Goal: Task Accomplishment & Management: Use online tool/utility

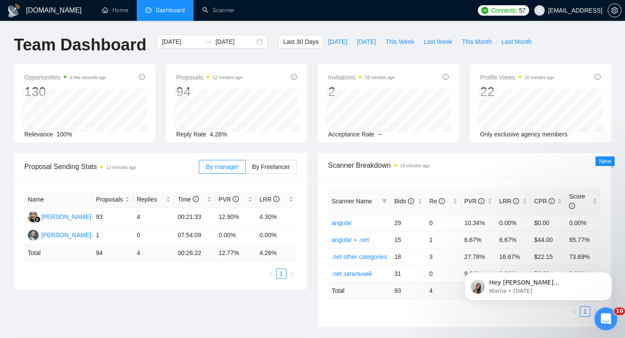
click at [610, 321] on div "Open Intercom Messenger" at bounding box center [604, 317] width 29 height 29
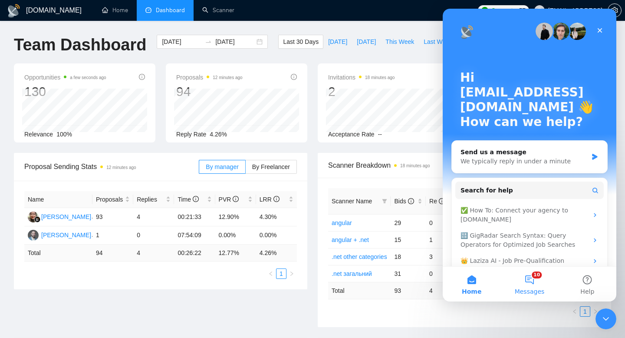
click at [522, 285] on button "10 Messages" at bounding box center [529, 283] width 58 height 35
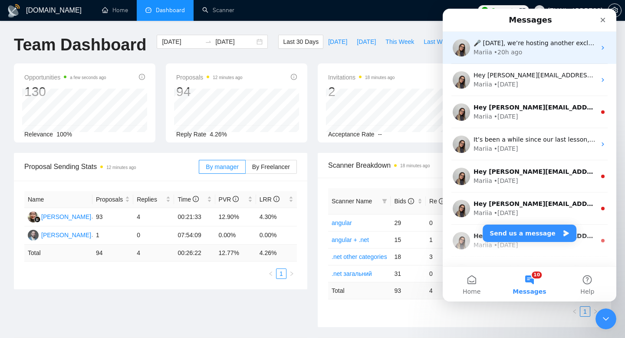
click at [503, 56] on div "• 20h ago" at bounding box center [508, 52] width 28 height 9
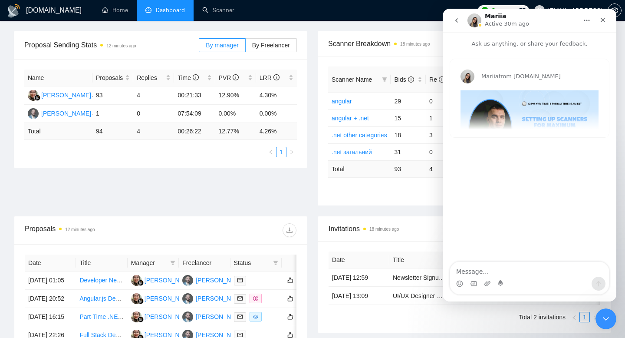
scroll to position [124, 0]
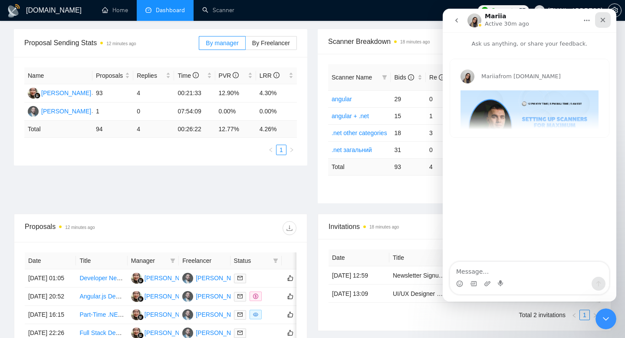
click at [600, 21] on icon "Close" at bounding box center [602, 19] width 7 height 7
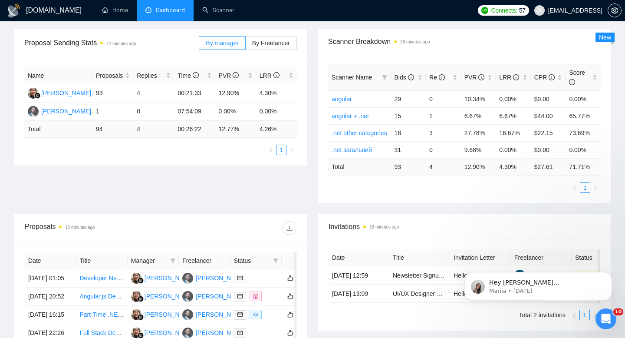
scroll to position [0, 0]
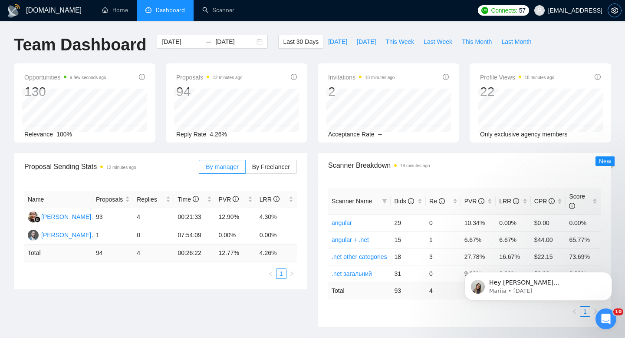
click at [608, 9] on span "setting" at bounding box center [614, 10] width 13 height 7
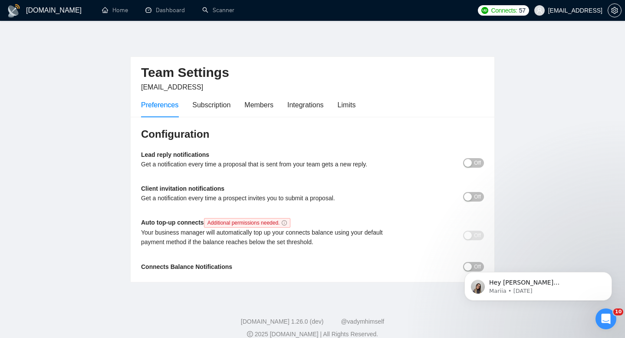
click at [364, 105] on div "Preferences Subscription Members Integrations Limits" at bounding box center [312, 104] width 343 height 25
click at [355, 105] on div "Limits" at bounding box center [347, 104] width 18 height 11
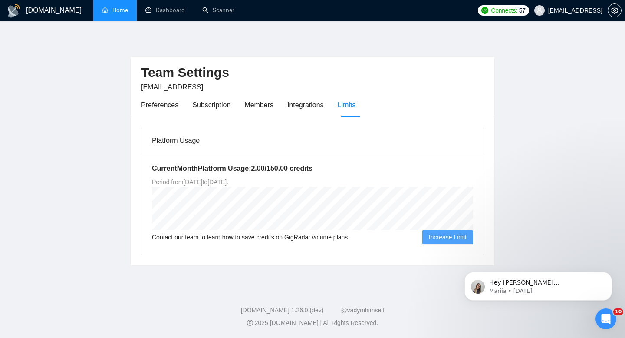
click at [113, 20] on li "Home" at bounding box center [114, 10] width 43 height 21
click at [116, 14] on link "Home" at bounding box center [115, 10] width 26 height 7
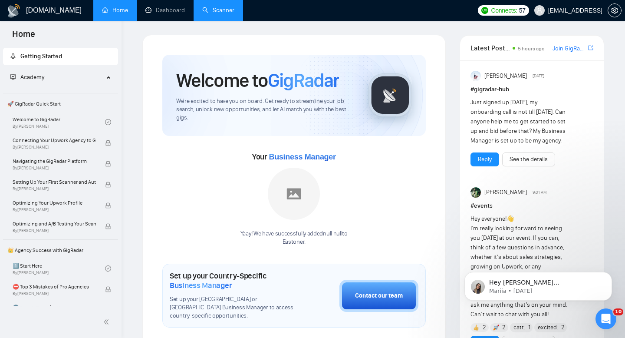
click at [211, 14] on link "Scanner" at bounding box center [218, 10] width 32 height 7
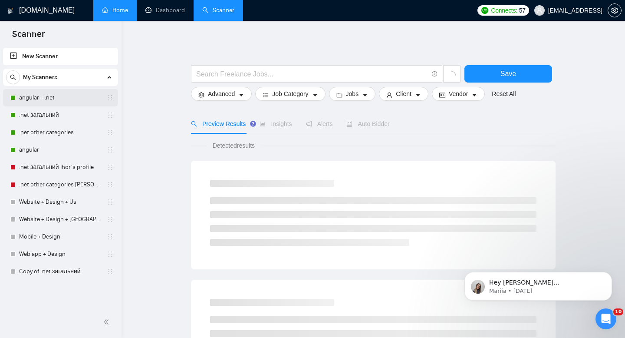
click at [62, 105] on link "angular + .net" at bounding box center [60, 97] width 82 height 17
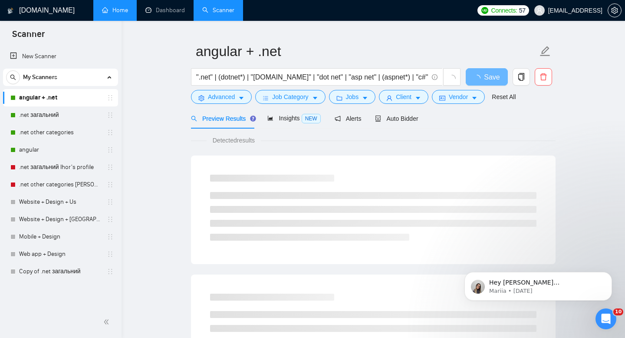
scroll to position [22, 0]
